Goal: Transaction & Acquisition: Purchase product/service

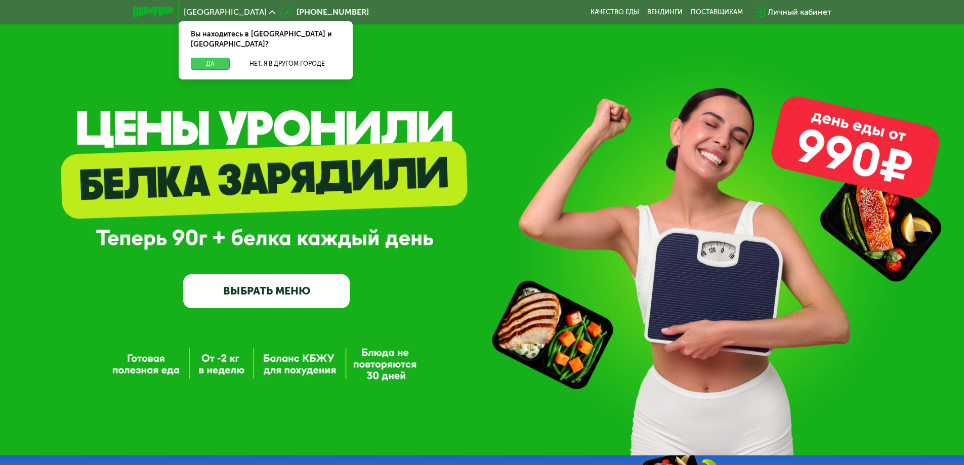
click at [213, 58] on button "Да" at bounding box center [210, 64] width 39 height 12
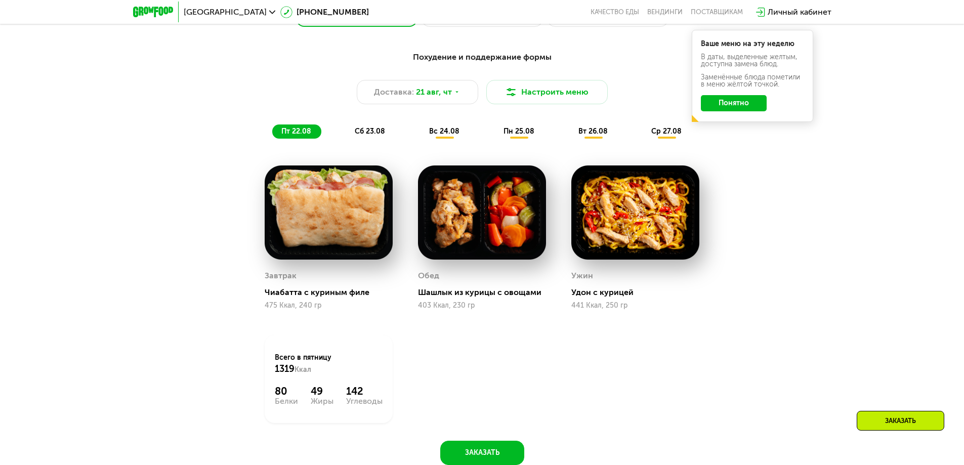
scroll to position [607, 0]
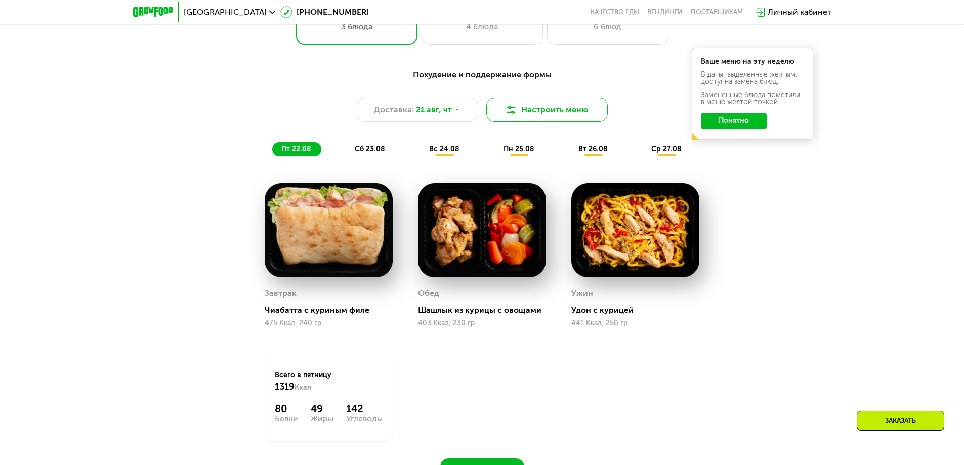
click at [557, 117] on button "Настроить меню" at bounding box center [546, 110] width 121 height 24
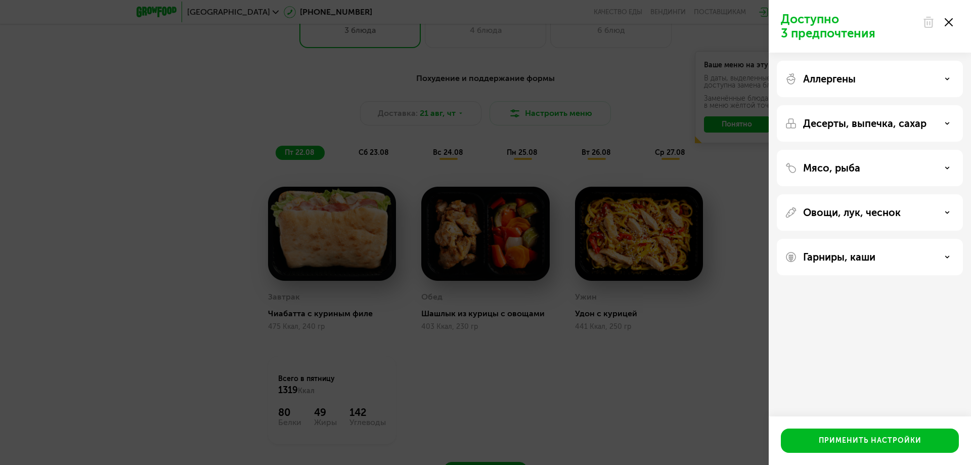
click at [953, 19] on use at bounding box center [949, 22] width 8 height 8
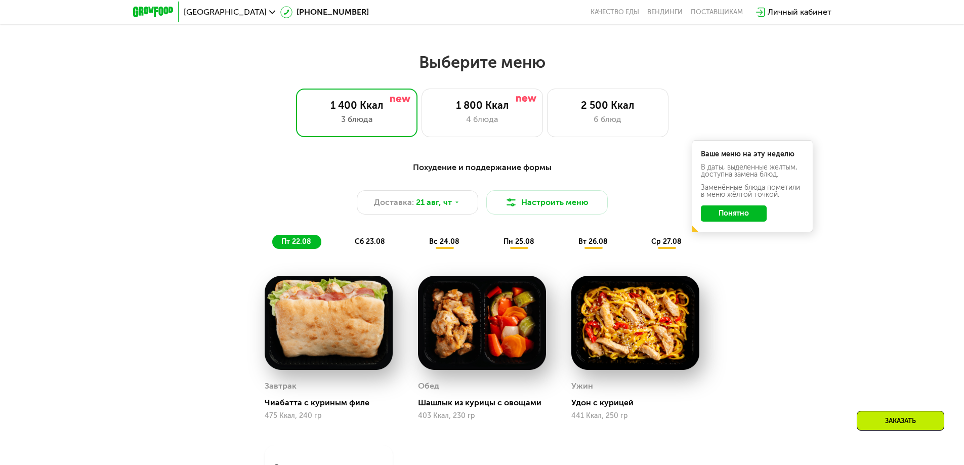
scroll to position [506, 0]
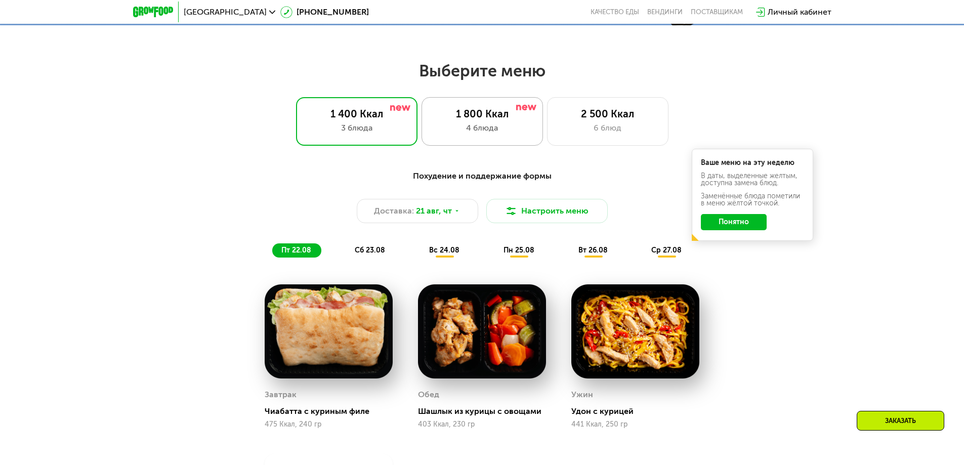
click at [508, 127] on div "4 блюда" at bounding box center [482, 128] width 100 height 12
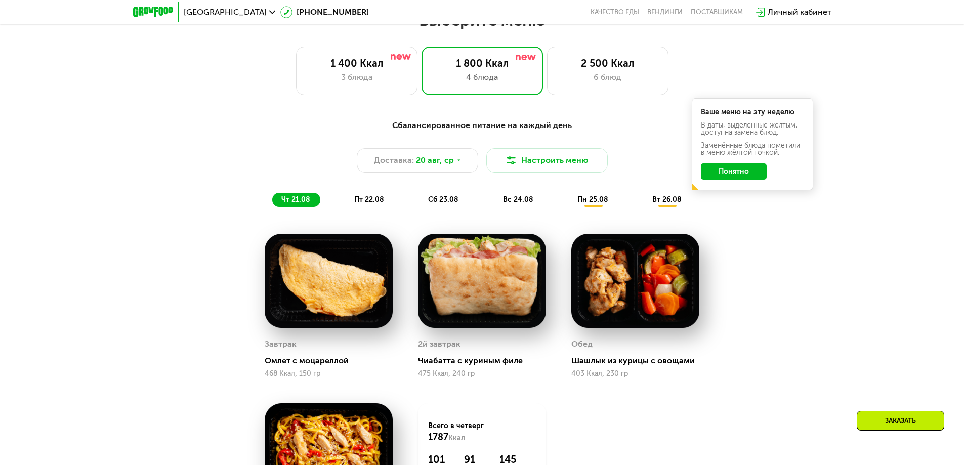
scroll to position [658, 0]
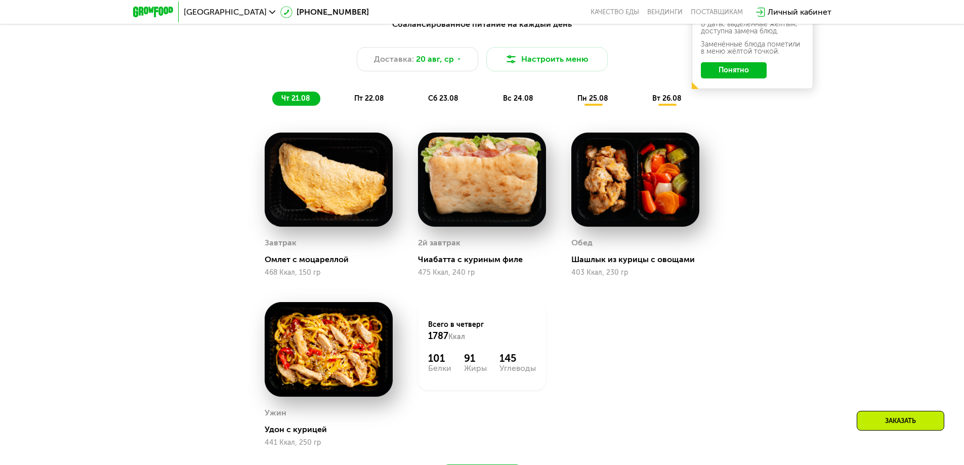
click at [367, 101] on span "пт 22.08" at bounding box center [369, 98] width 30 height 9
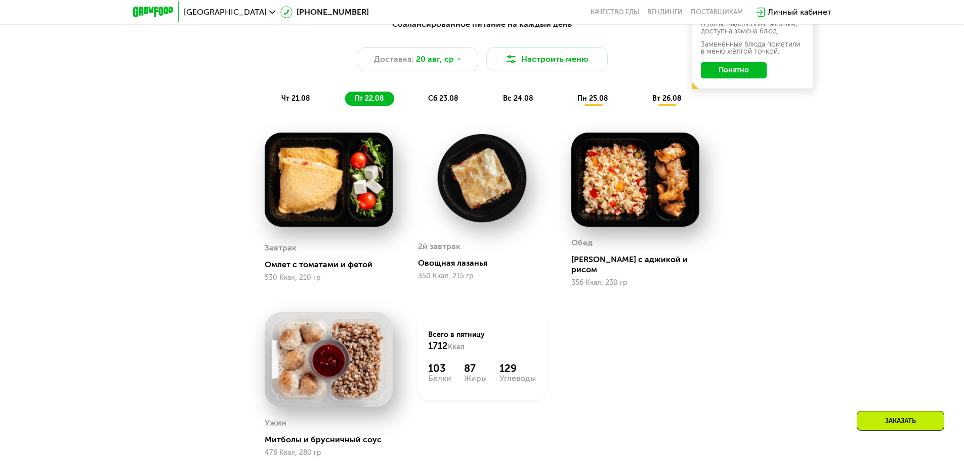
click at [449, 99] on span "сб 23.08" at bounding box center [443, 98] width 30 height 9
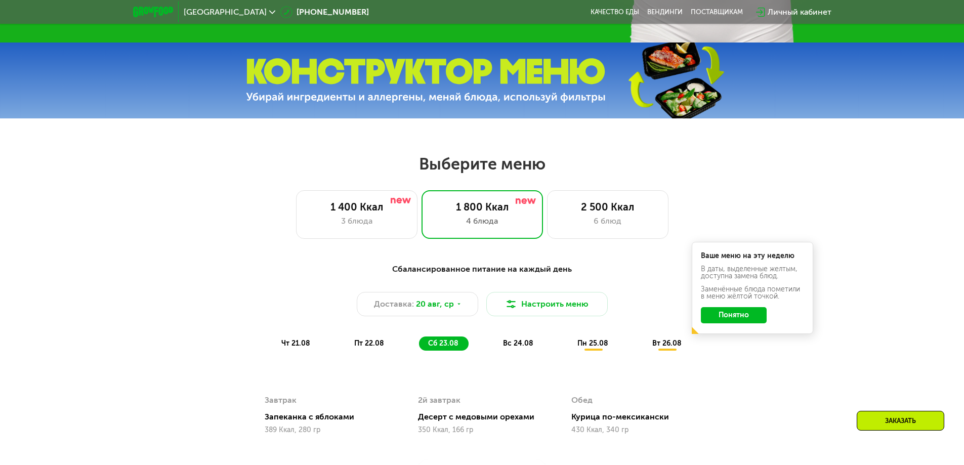
scroll to position [607, 0]
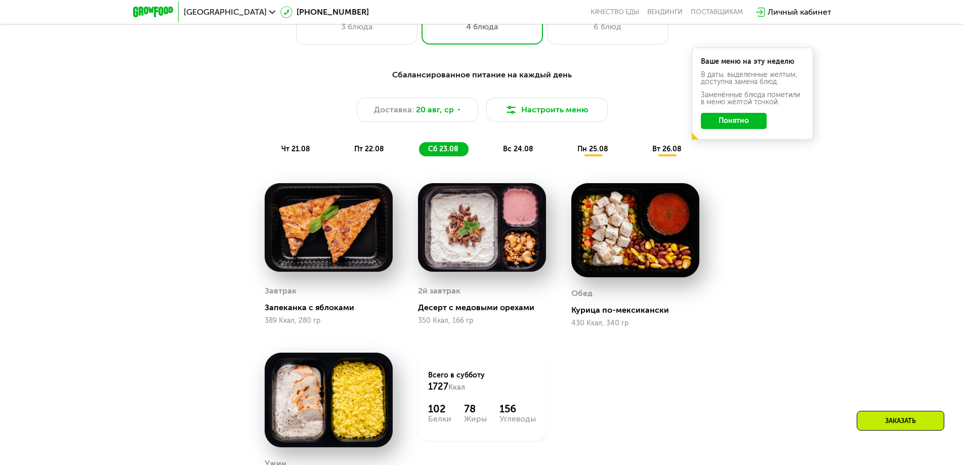
click at [733, 127] on button "Понятно" at bounding box center [734, 121] width 66 height 16
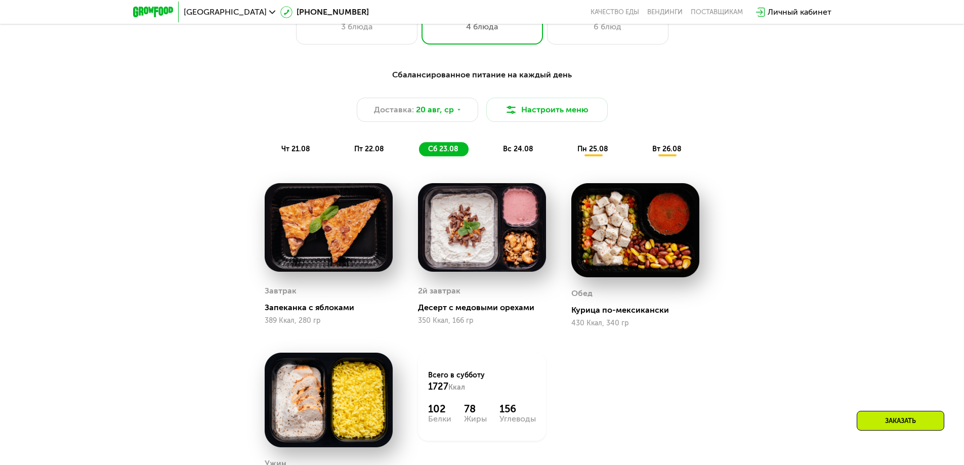
click at [678, 153] on span "вт 26.08" at bounding box center [666, 149] width 29 height 9
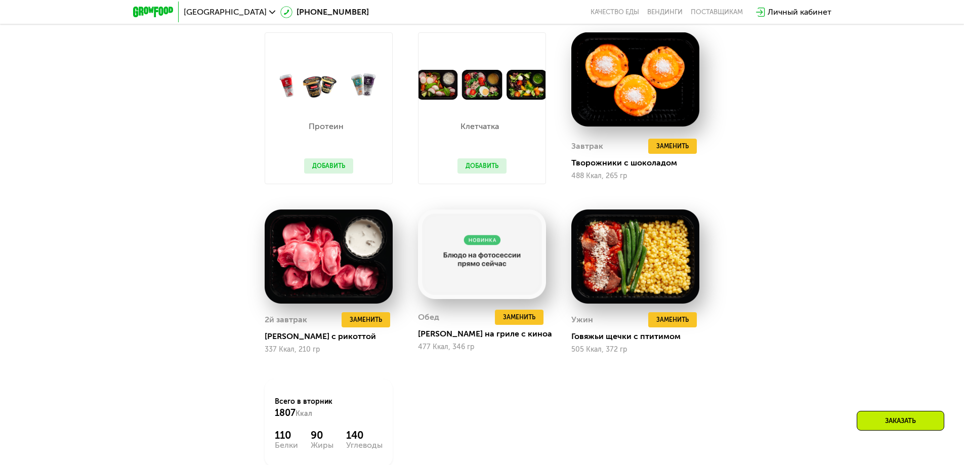
scroll to position [759, 0]
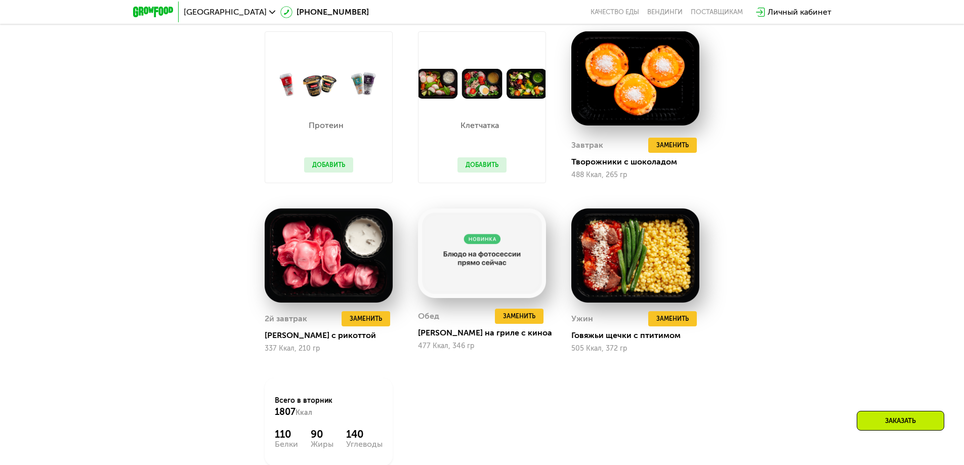
click at [488, 167] on button "Добавить" at bounding box center [481, 164] width 49 height 15
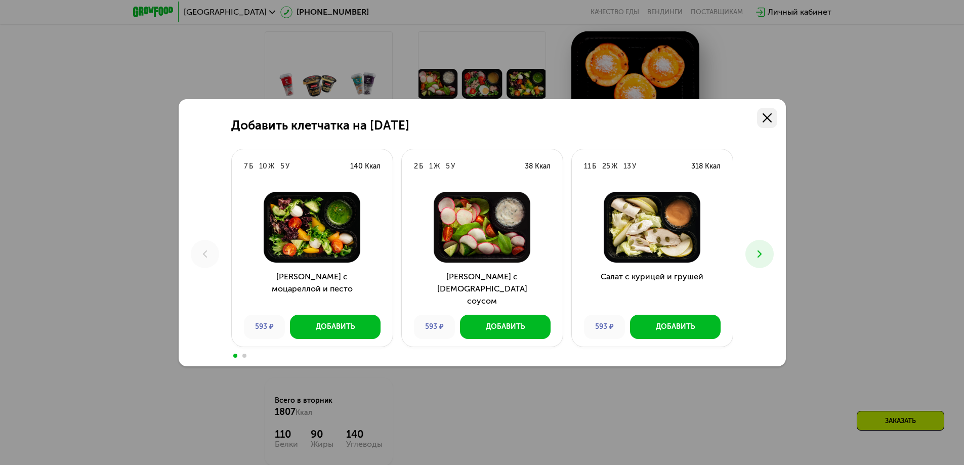
click at [766, 113] on icon at bounding box center [766, 117] width 9 height 9
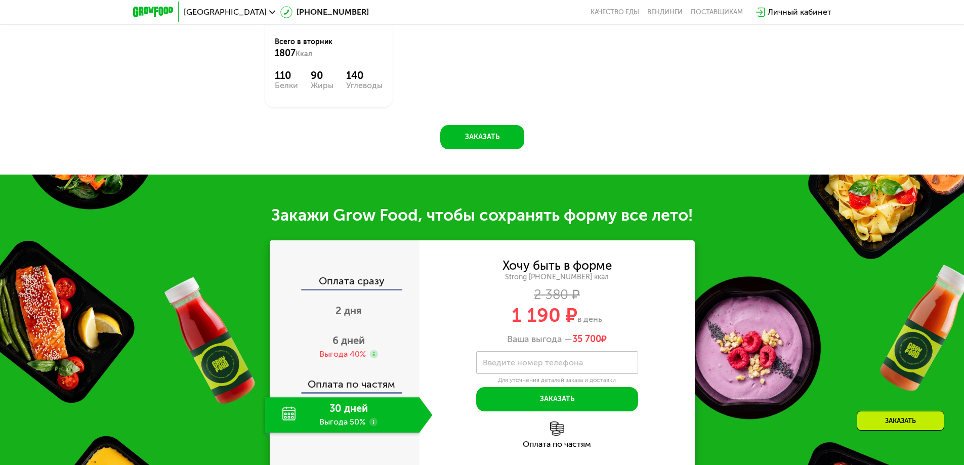
scroll to position [1214, 0]
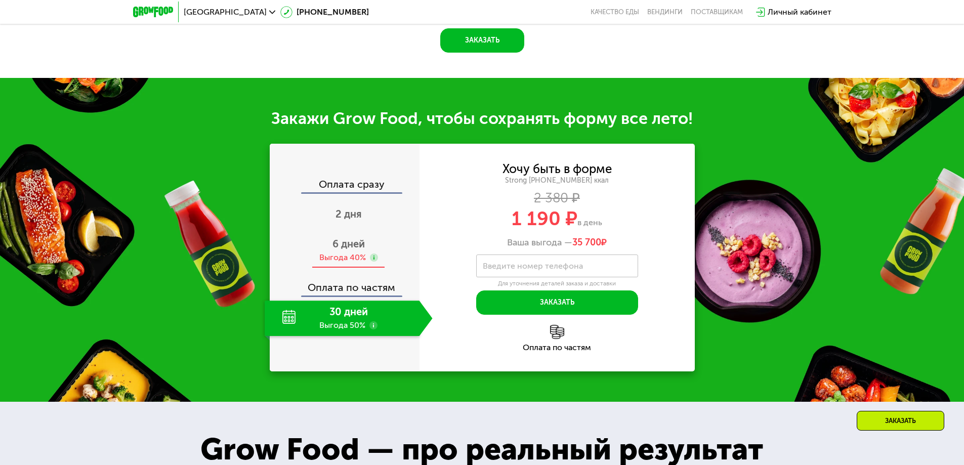
click at [348, 250] on span "6 дней" at bounding box center [348, 244] width 32 height 12
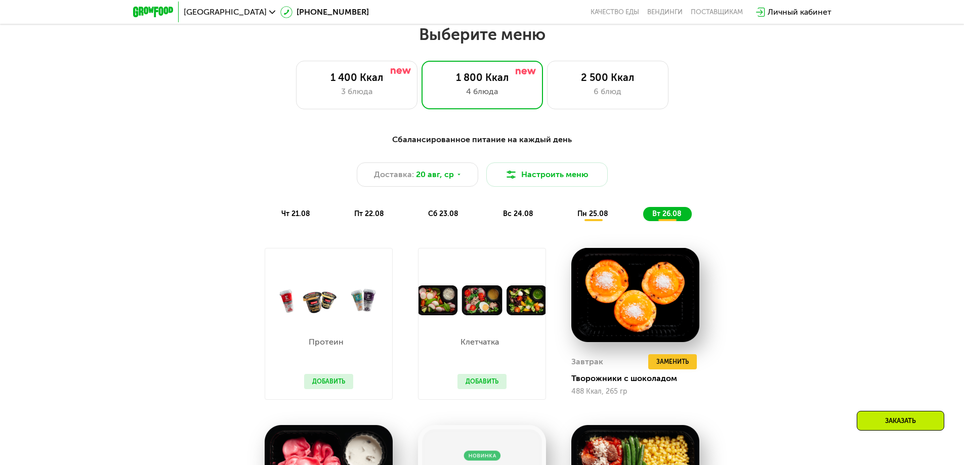
scroll to position [405, 0]
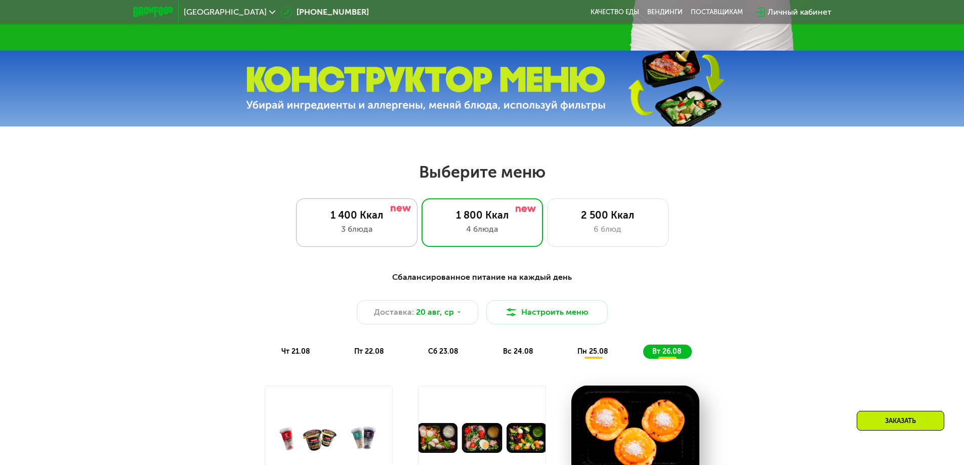
click at [365, 226] on div "3 блюда" at bounding box center [357, 229] width 100 height 12
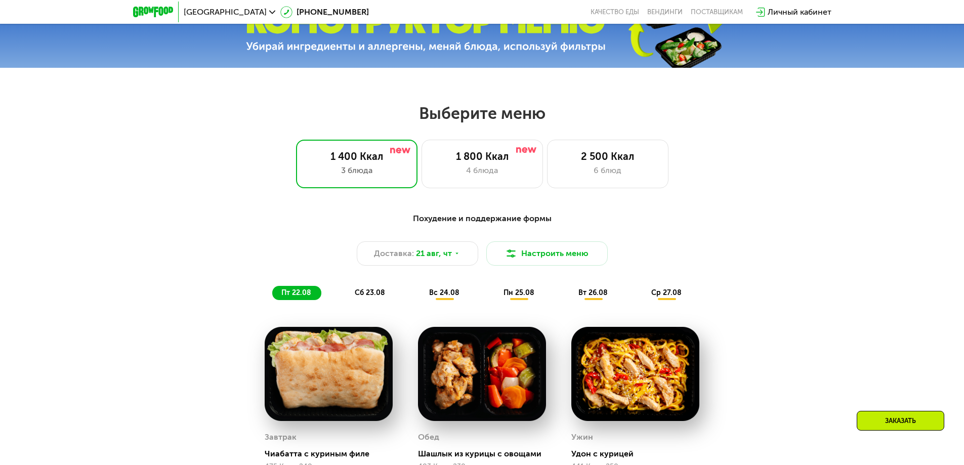
scroll to position [556, 0]
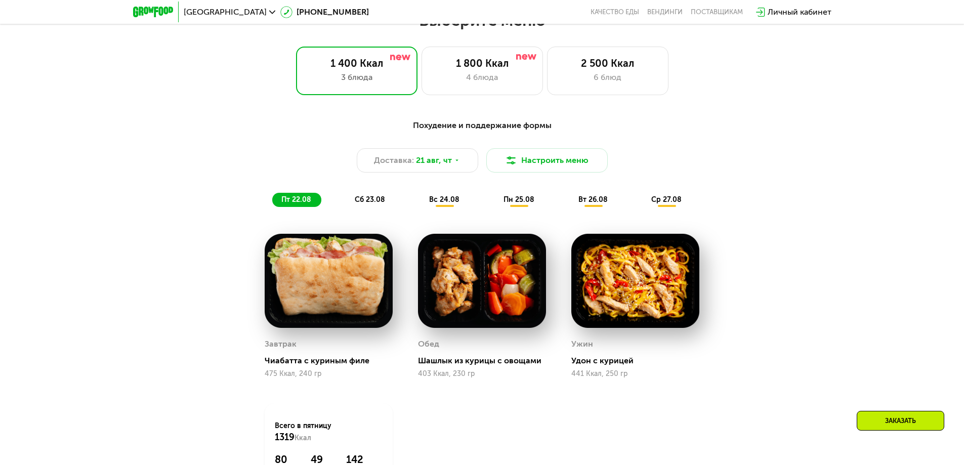
click at [670, 200] on span "ср 27.08" at bounding box center [666, 199] width 30 height 9
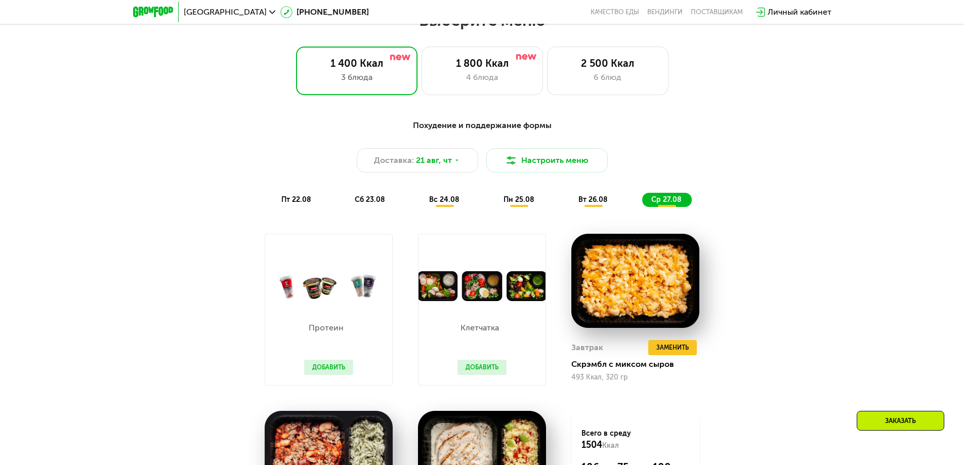
click at [491, 370] on button "Добавить" at bounding box center [481, 367] width 49 height 15
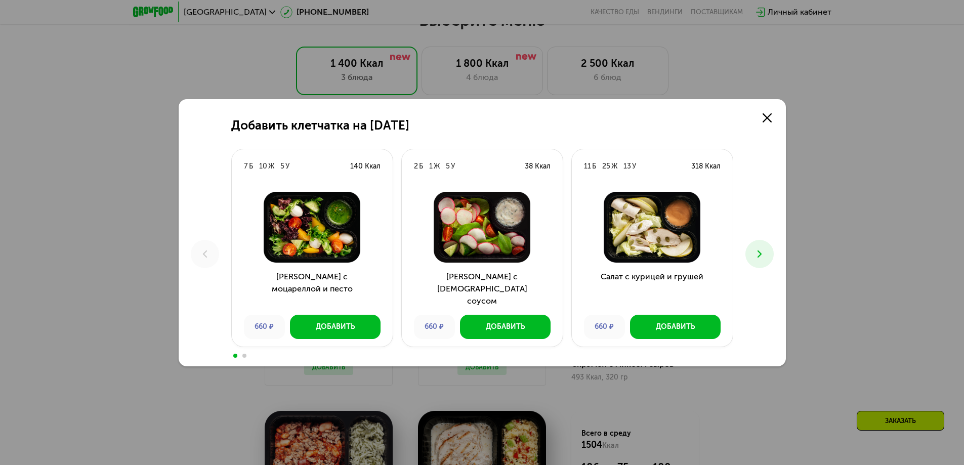
click at [768, 251] on button at bounding box center [759, 254] width 28 height 28
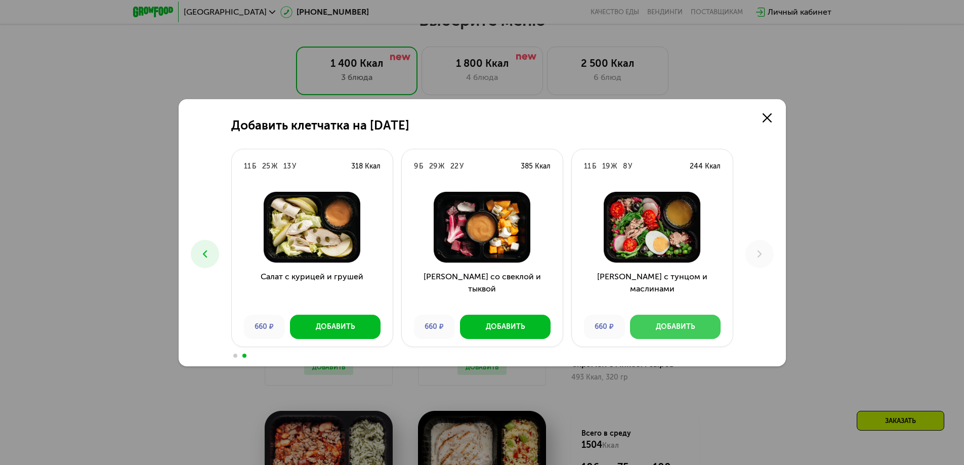
click at [669, 328] on div "Добавить" at bounding box center [675, 327] width 39 height 10
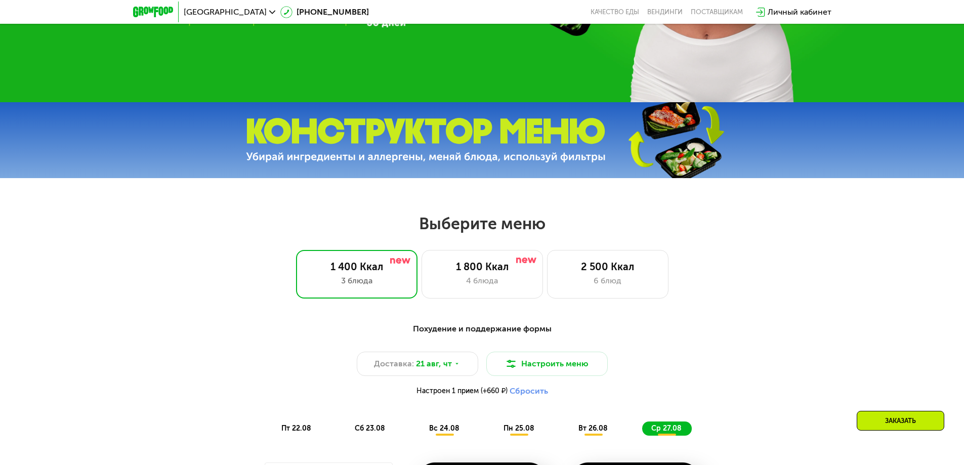
scroll to position [253, 0]
